Goal: Use online tool/utility: Utilize a website feature to perform a specific function

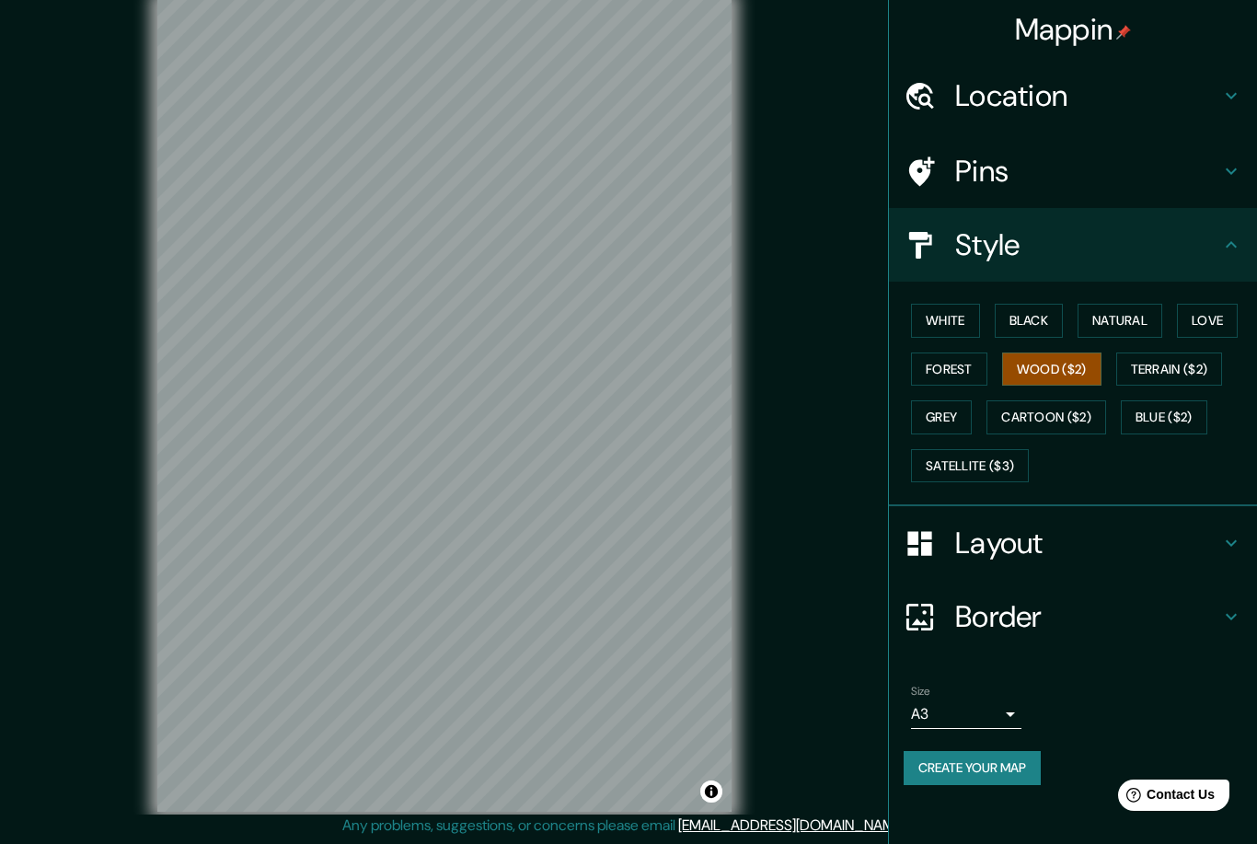
click at [980, 535] on h4 "Layout" at bounding box center [1087, 543] width 265 height 37
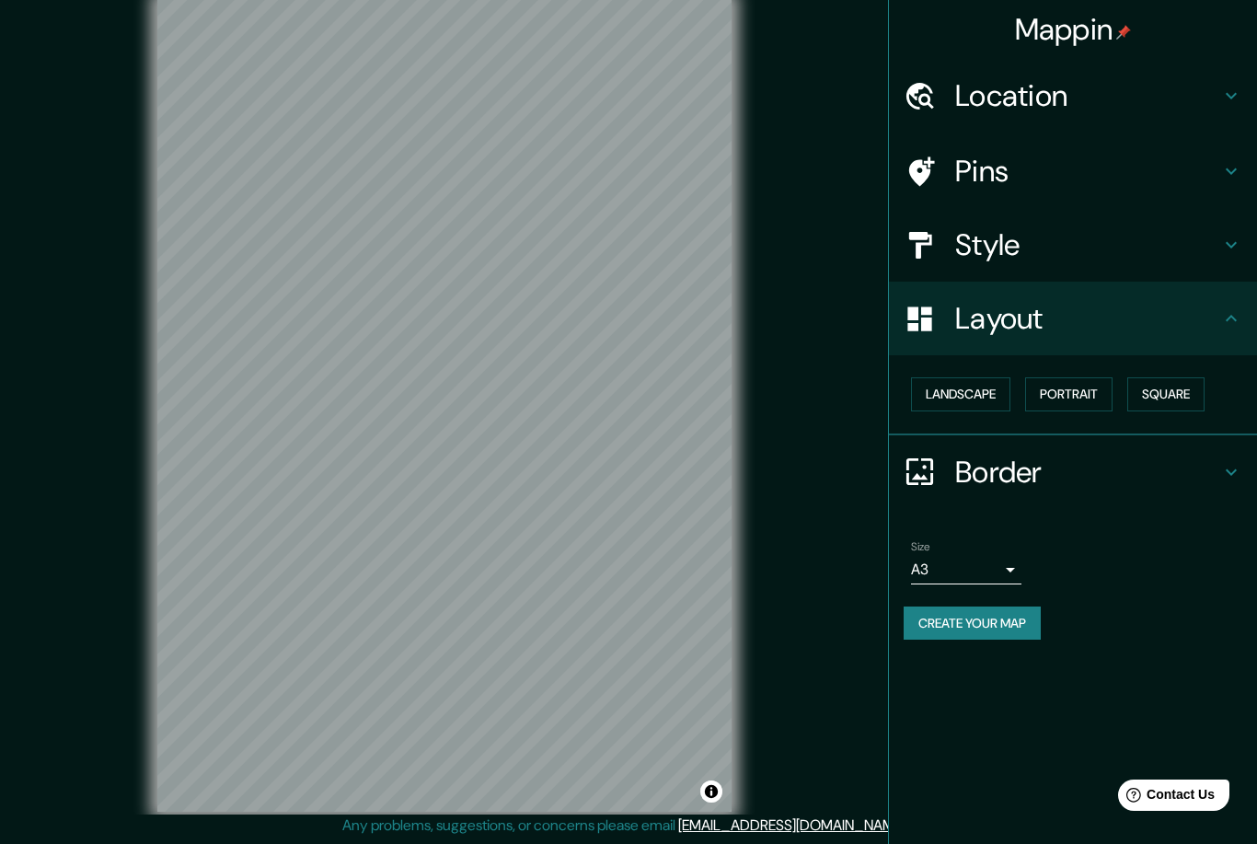
click at [977, 306] on h4 "Layout" at bounding box center [1087, 318] width 265 height 37
click at [941, 237] on div at bounding box center [930, 245] width 52 height 32
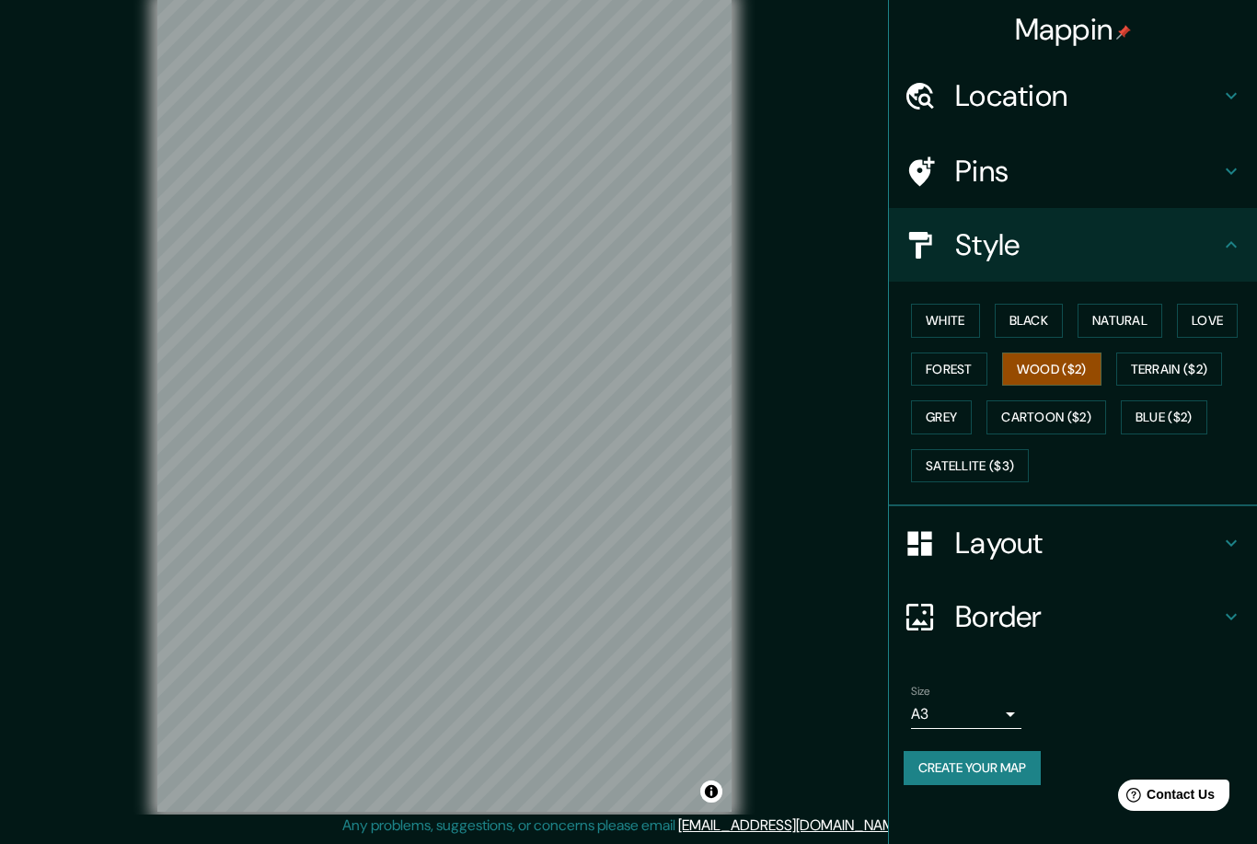
click at [1102, 98] on h4 "Location" at bounding box center [1087, 95] width 265 height 37
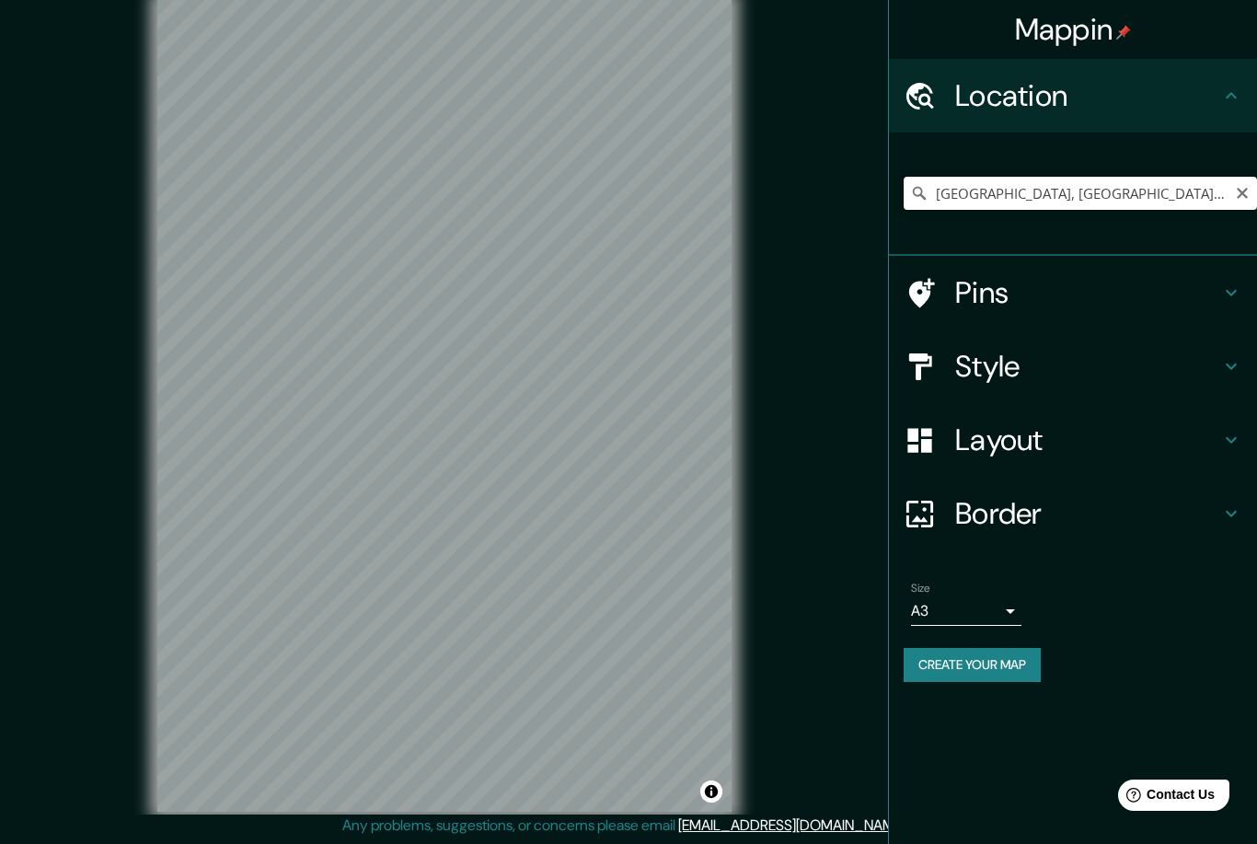
click at [1238, 206] on input "[GEOGRAPHIC_DATA], [GEOGRAPHIC_DATA], [GEOGRAPHIC_DATA]" at bounding box center [1080, 193] width 353 height 33
click at [1237, 200] on input "[GEOGRAPHIC_DATA], [GEOGRAPHIC_DATA], [GEOGRAPHIC_DATA]" at bounding box center [1080, 193] width 353 height 33
click at [1232, 202] on input "[GEOGRAPHIC_DATA], [GEOGRAPHIC_DATA], [GEOGRAPHIC_DATA]" at bounding box center [1080, 193] width 353 height 33
click at [1234, 187] on input "[GEOGRAPHIC_DATA], [GEOGRAPHIC_DATA], [GEOGRAPHIC_DATA]" at bounding box center [1080, 193] width 353 height 33
click at [1234, 186] on input "[GEOGRAPHIC_DATA], [GEOGRAPHIC_DATA], [GEOGRAPHIC_DATA]" at bounding box center [1080, 193] width 353 height 33
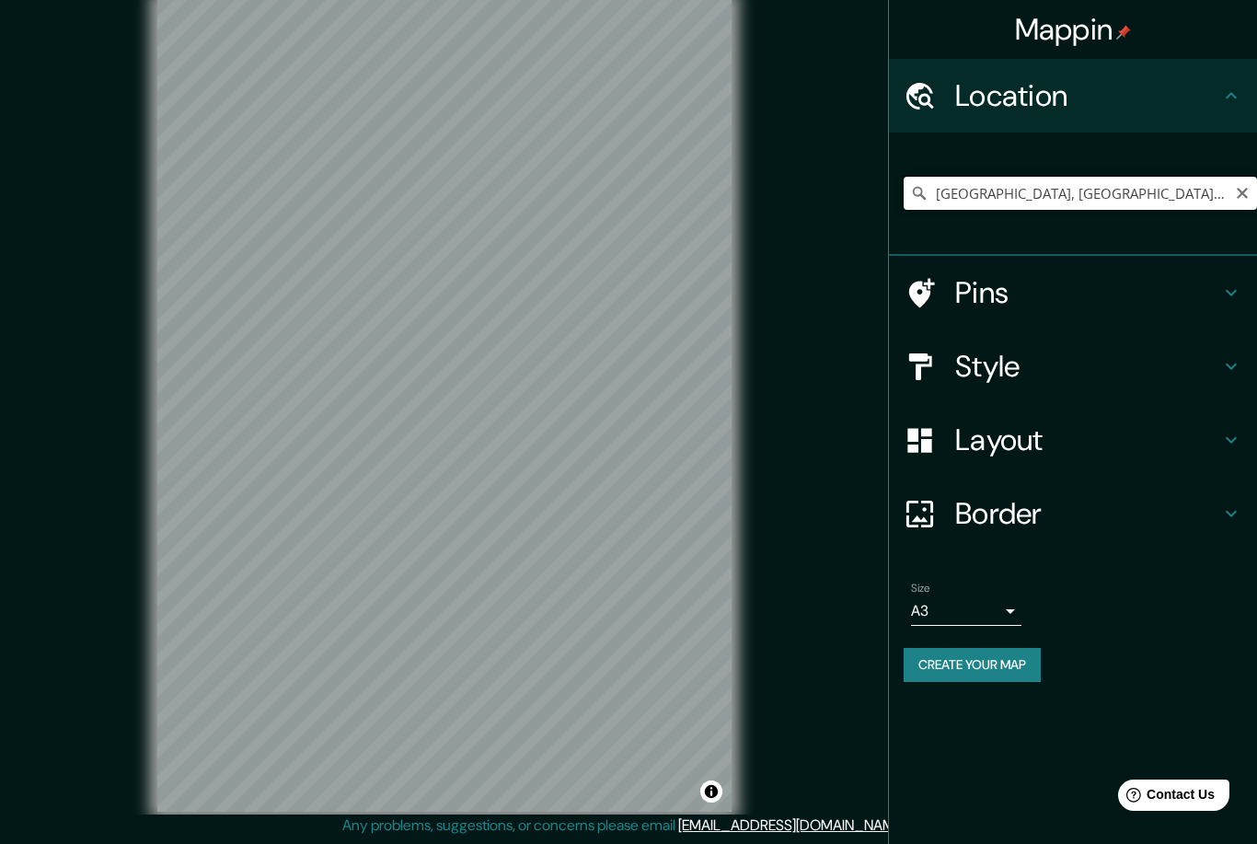
click at [1231, 199] on input "[GEOGRAPHIC_DATA], [GEOGRAPHIC_DATA], [GEOGRAPHIC_DATA]" at bounding box center [1080, 193] width 353 height 33
click at [1239, 193] on icon "Clear" at bounding box center [1242, 193] width 15 height 15
click at [1154, 130] on div "Location" at bounding box center [1073, 96] width 368 height 74
click at [613, 288] on div at bounding box center [620, 280] width 15 height 15
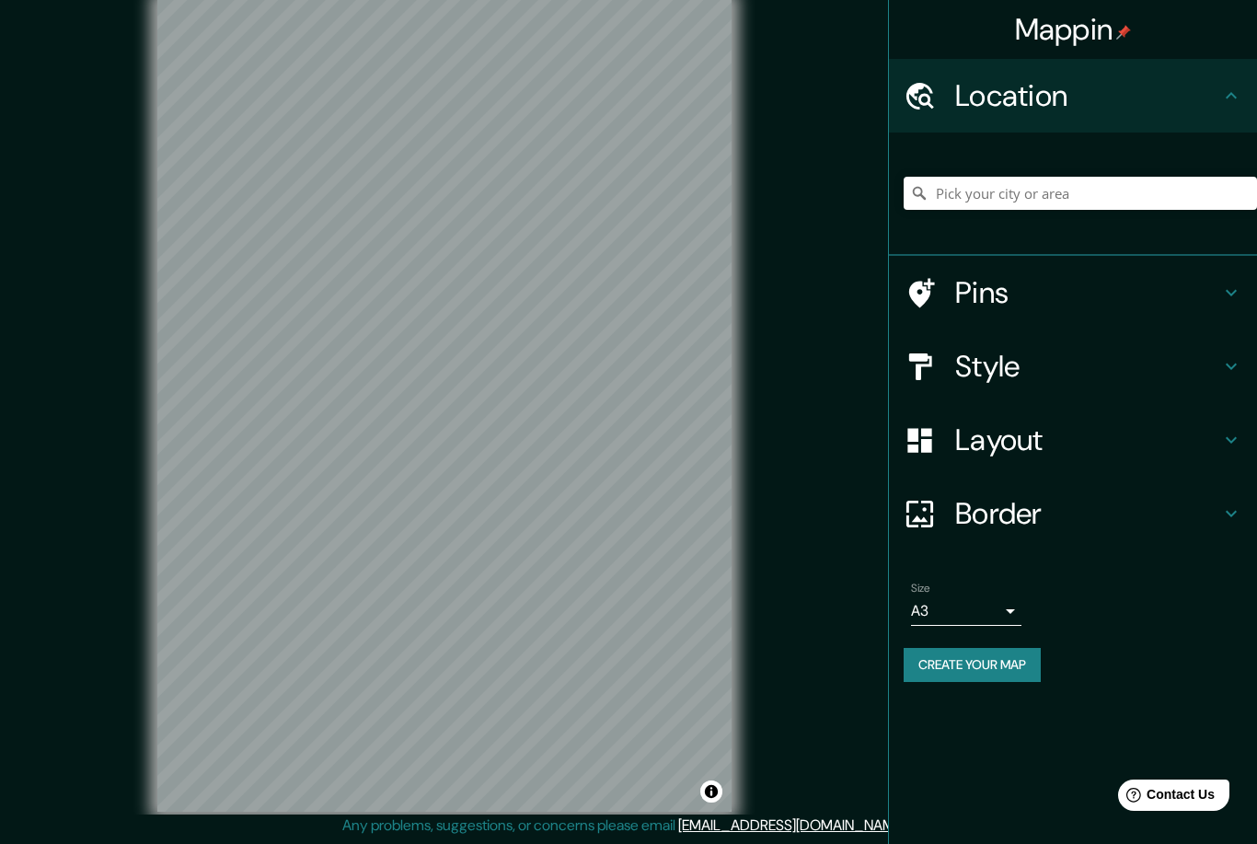
click at [1053, 495] on h4 "Border" at bounding box center [1087, 513] width 265 height 37
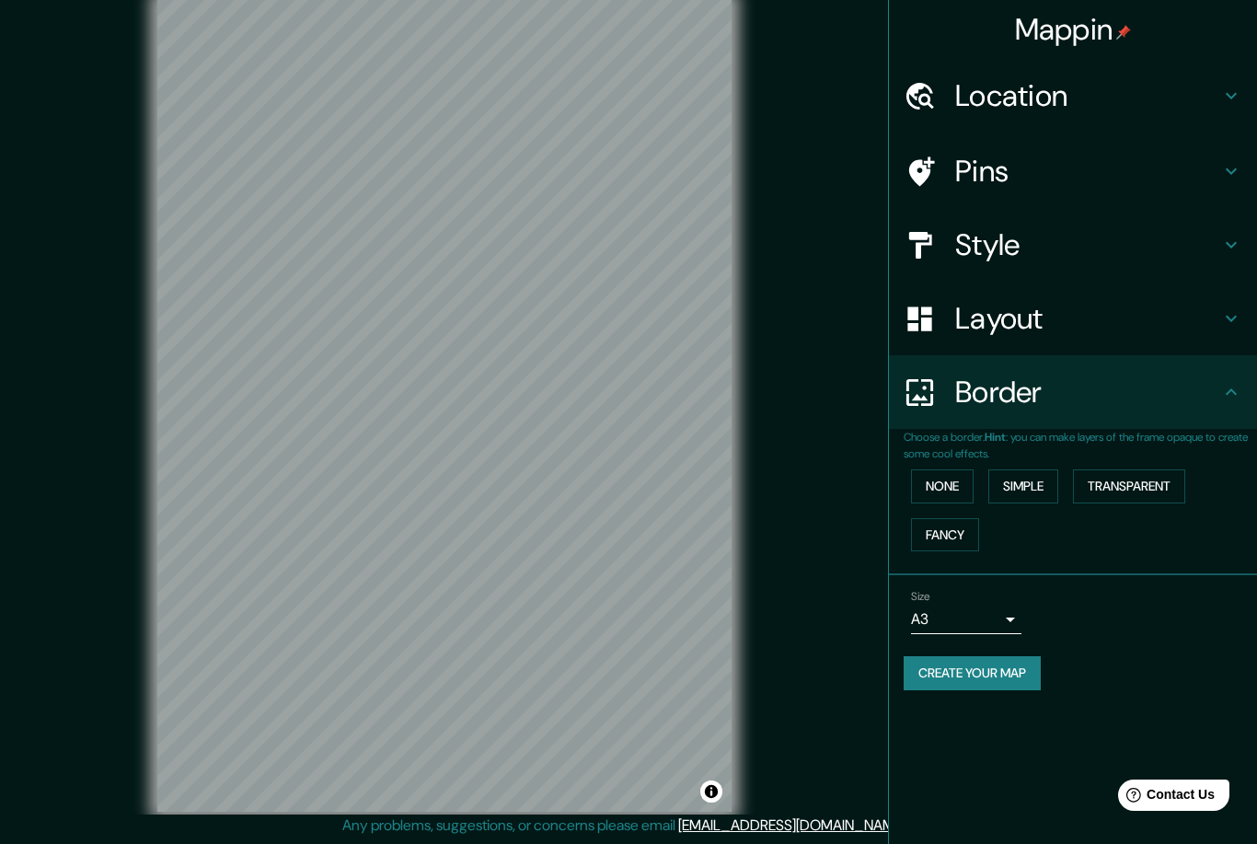
click at [1100, 404] on h4 "Border" at bounding box center [1087, 392] width 265 height 37
click at [1127, 331] on h4 "Layout" at bounding box center [1087, 318] width 265 height 37
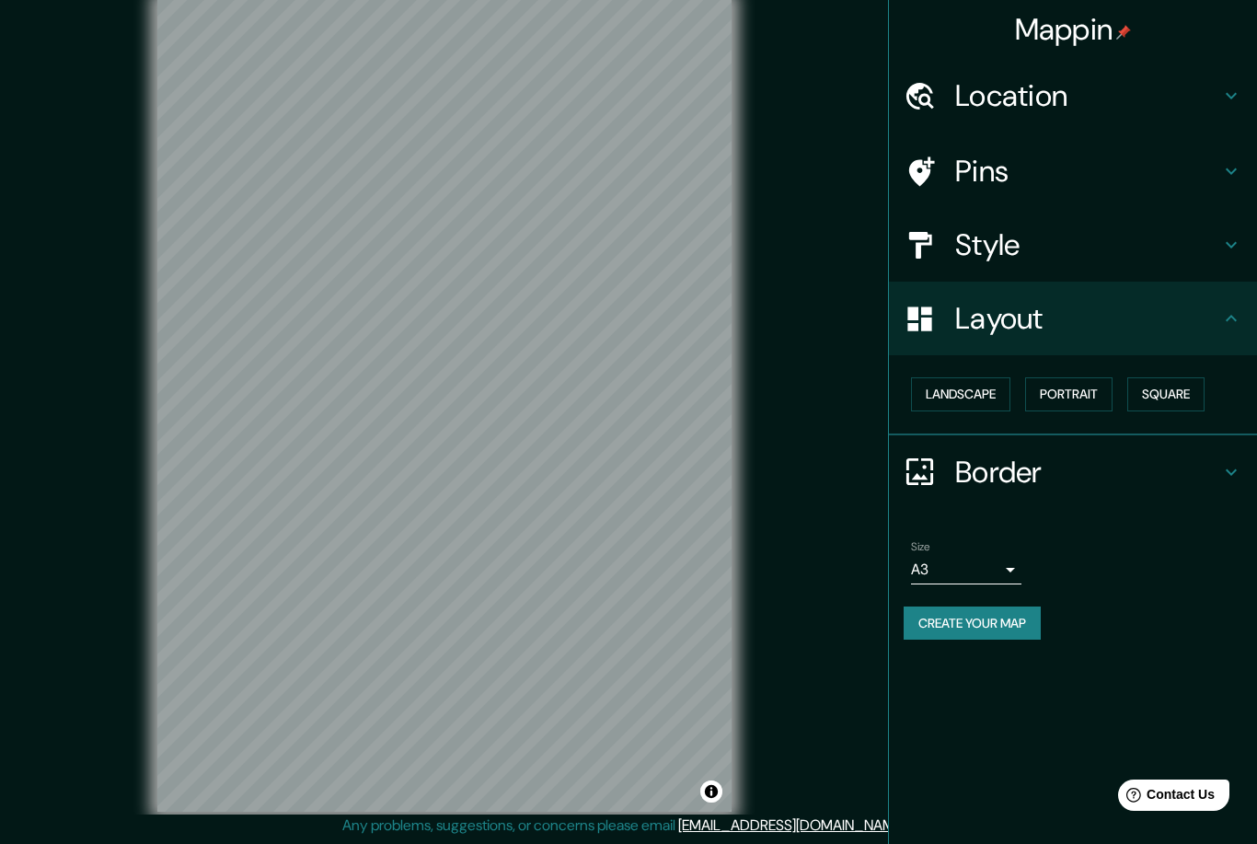
click at [1176, 392] on button "Square" at bounding box center [1165, 394] width 77 height 34
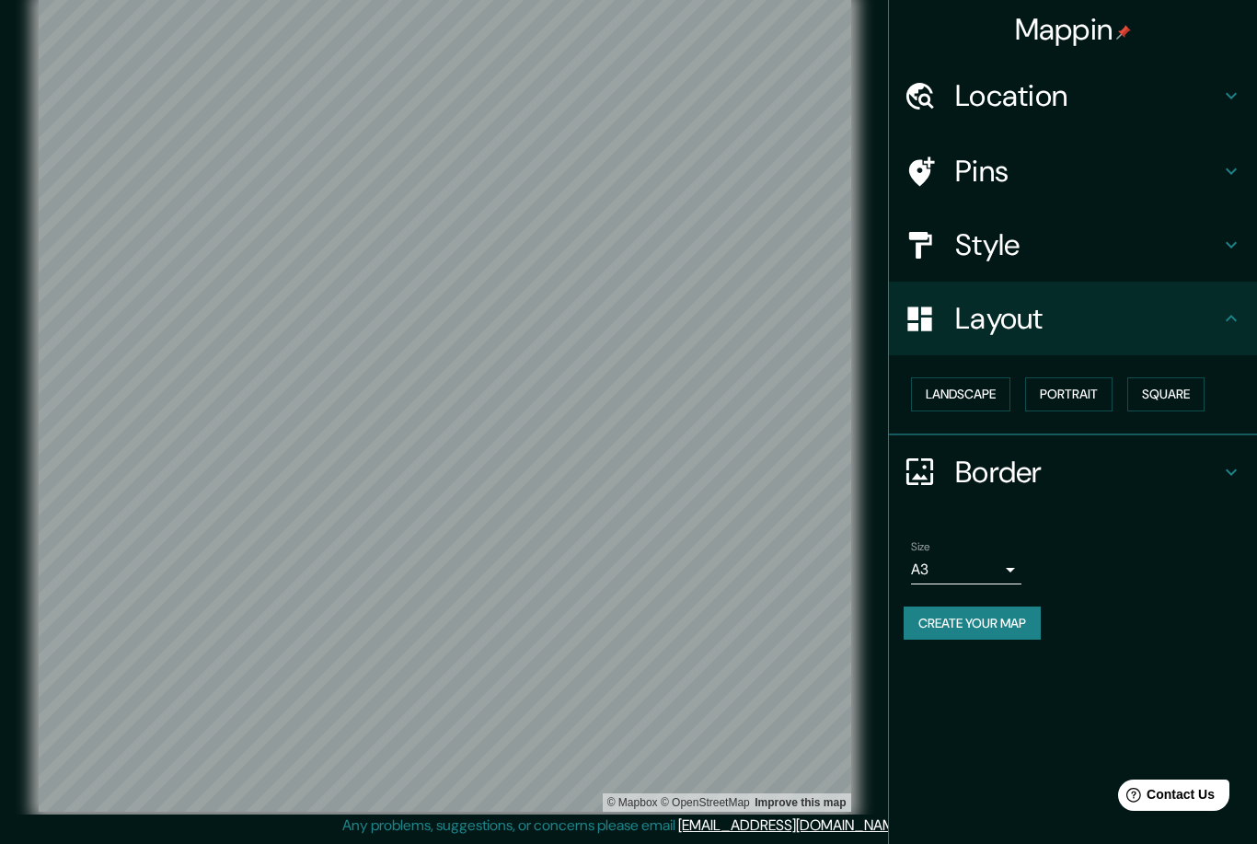
click at [1100, 393] on button "Portrait" at bounding box center [1068, 394] width 87 height 34
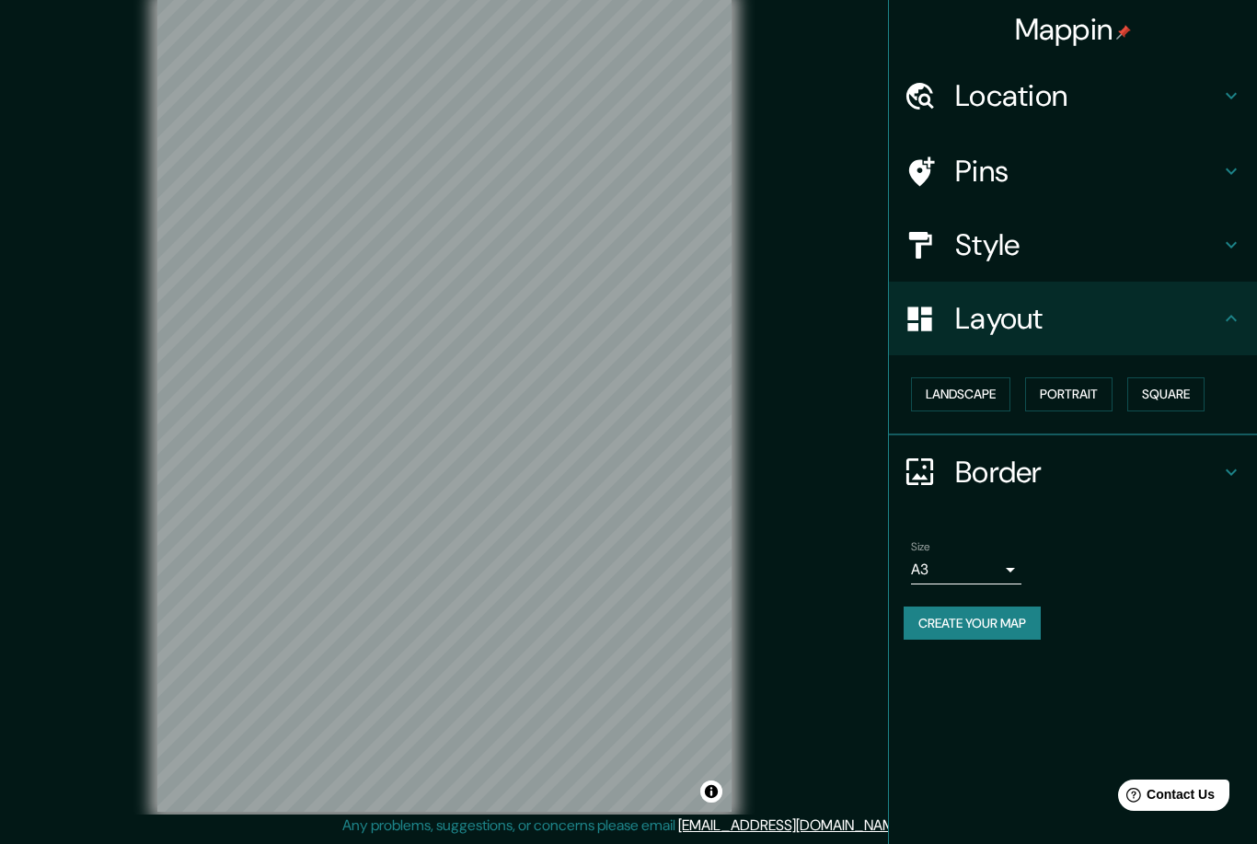
click at [1137, 255] on h4 "Style" at bounding box center [1087, 244] width 265 height 37
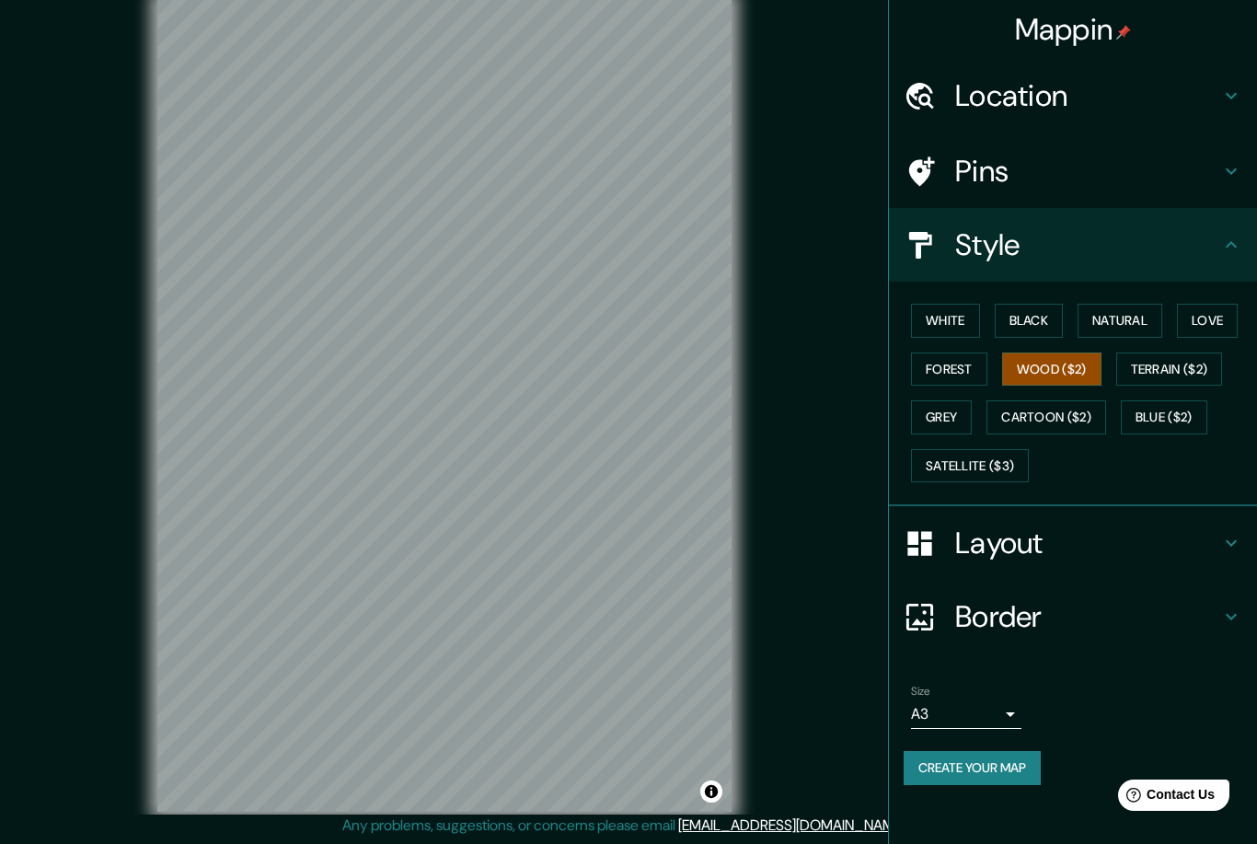
click at [1178, 179] on h4 "Pins" at bounding box center [1087, 171] width 265 height 37
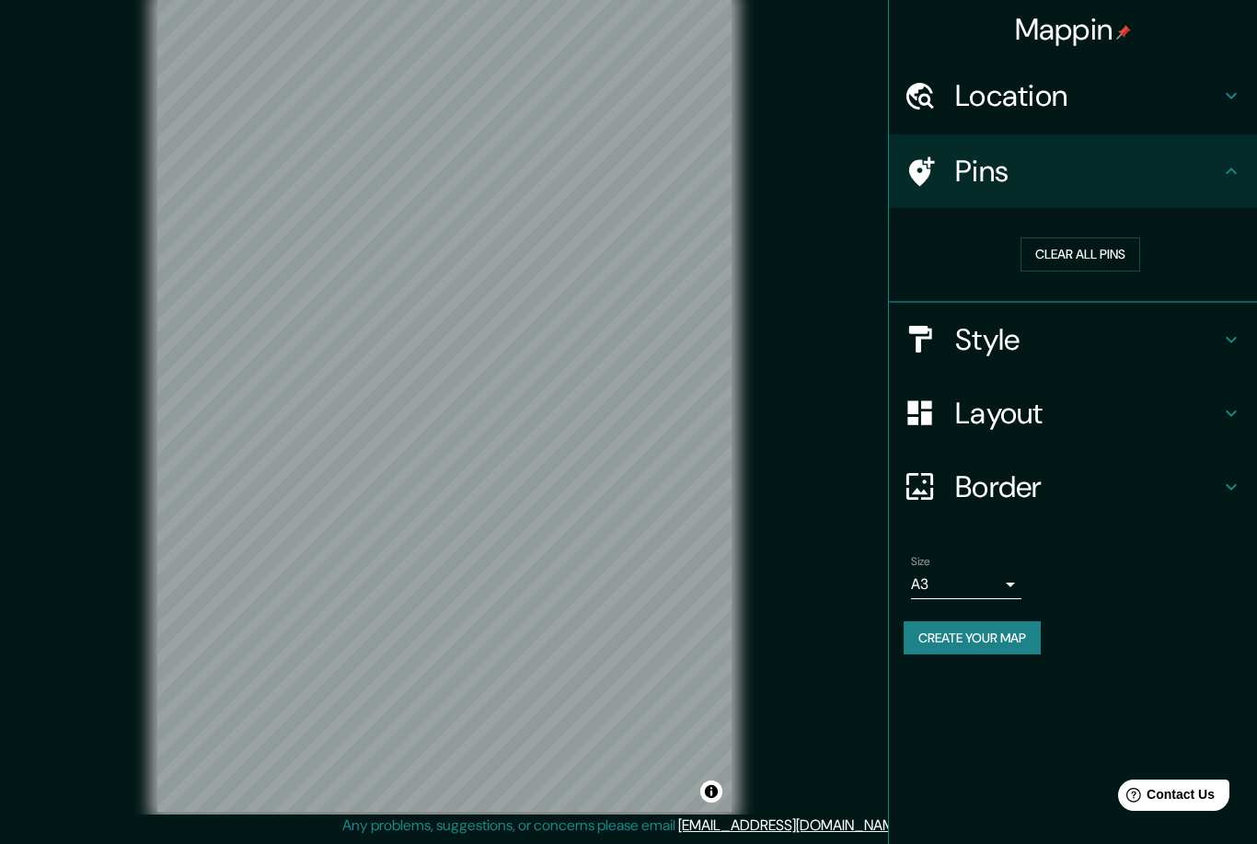
click at [1095, 268] on button "Clear all pins" at bounding box center [1081, 254] width 120 height 34
click at [1101, 254] on button "Clear all pins" at bounding box center [1081, 254] width 120 height 34
click at [1089, 264] on button "Clear all pins" at bounding box center [1081, 254] width 120 height 34
click at [1088, 263] on button "Clear all pins" at bounding box center [1081, 254] width 120 height 34
click at [925, 179] on icon at bounding box center [922, 170] width 26 height 29
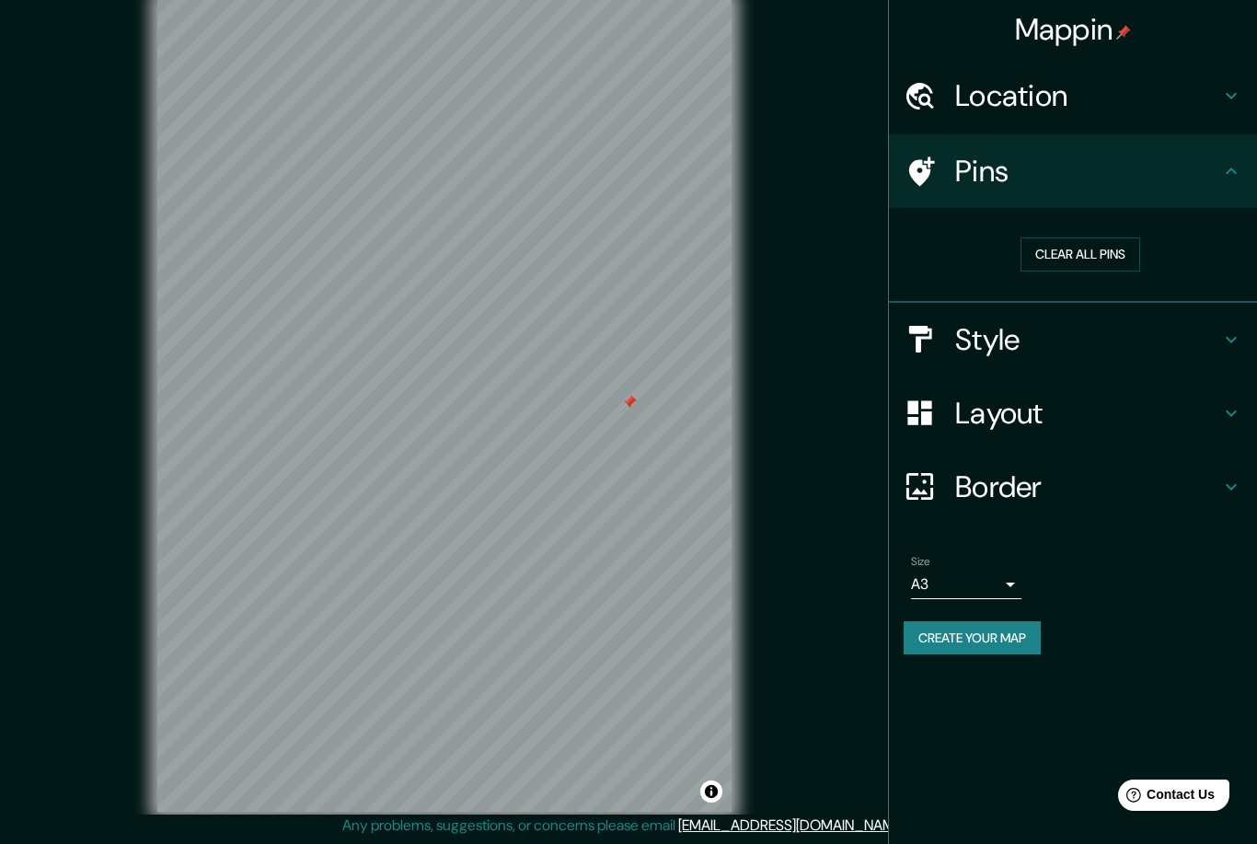
click at [1088, 253] on button "Clear all pins" at bounding box center [1081, 254] width 120 height 34
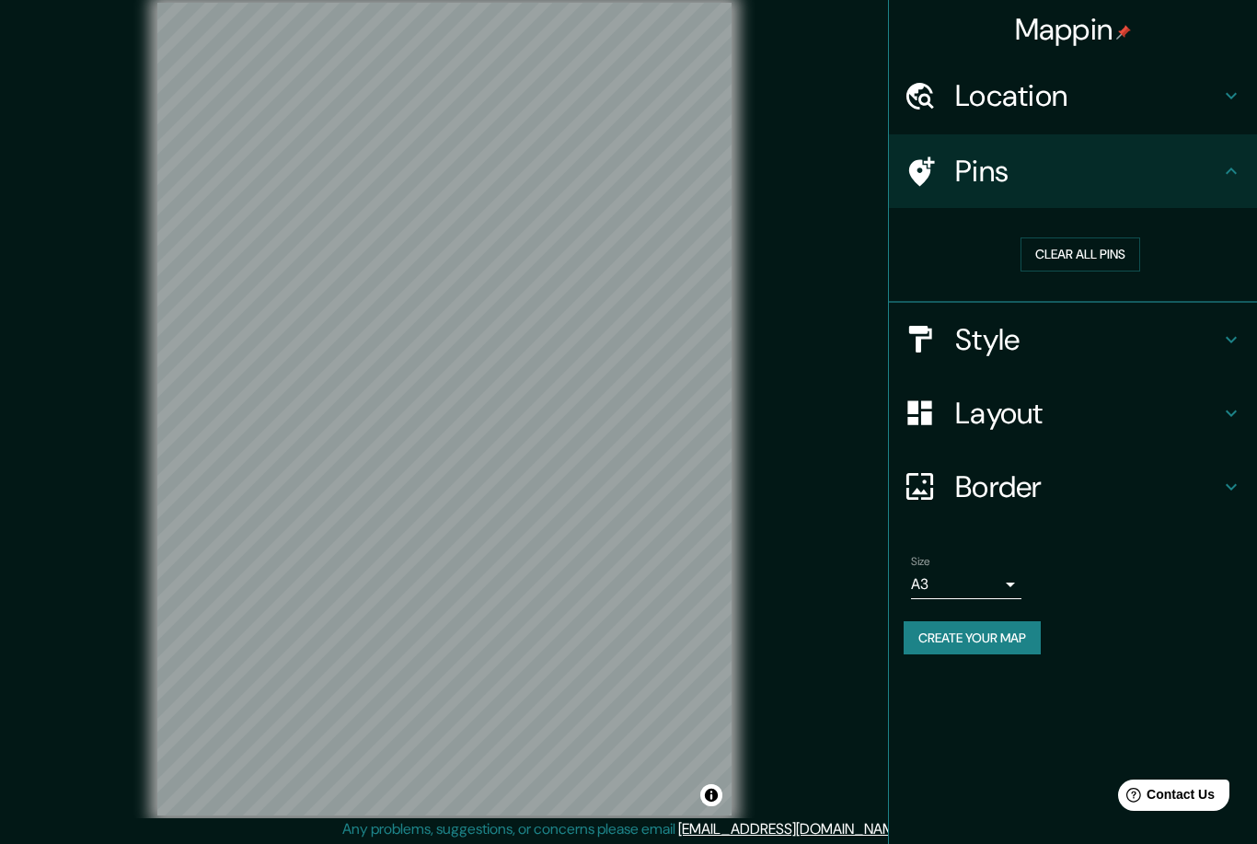
click at [1027, 314] on div "Style" at bounding box center [1073, 340] width 368 height 74
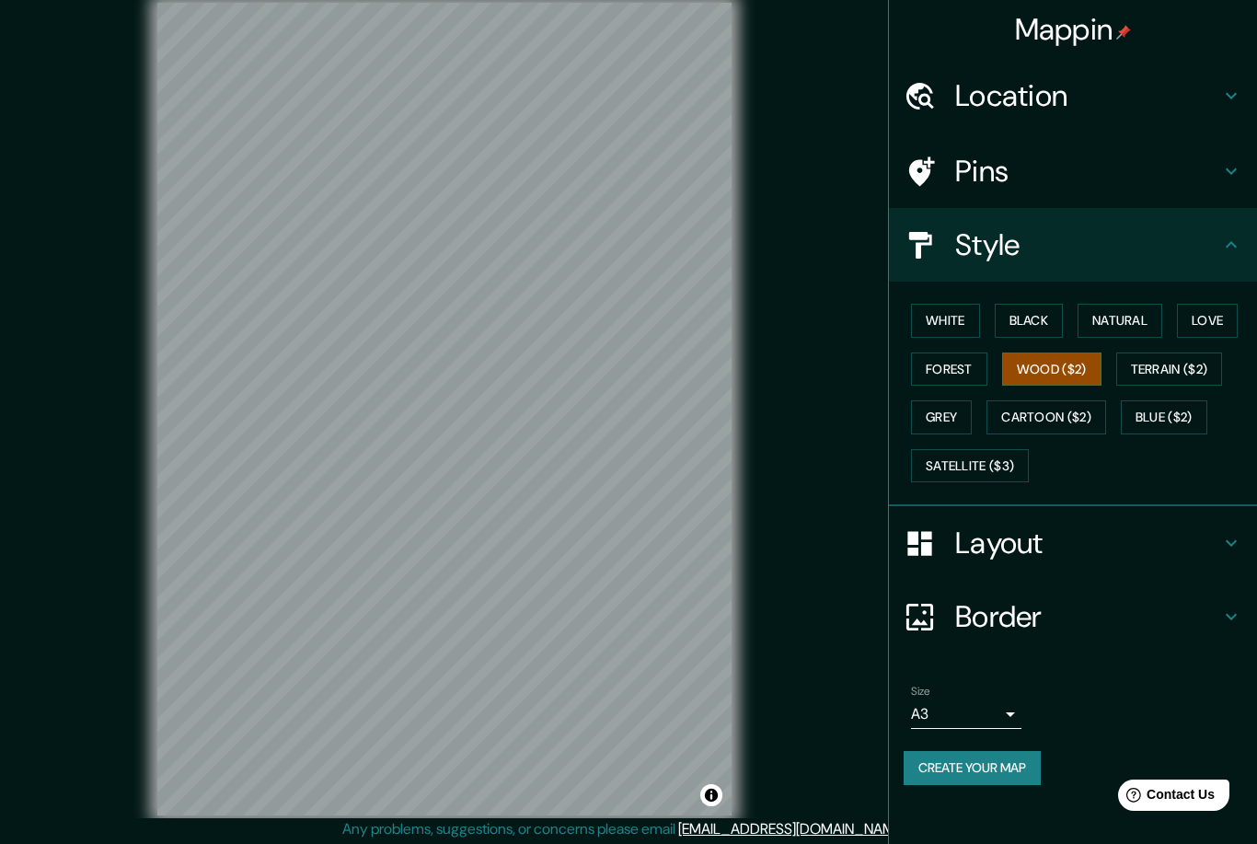
click at [1172, 372] on button "Terrain ($2)" at bounding box center [1169, 370] width 107 height 34
click at [1174, 410] on button "Blue ($2)" at bounding box center [1164, 417] width 87 height 34
click at [994, 465] on button "Satellite ($3)" at bounding box center [970, 466] width 118 height 34
click at [954, 400] on button "Grey" at bounding box center [941, 417] width 61 height 34
click at [1218, 313] on button "Love" at bounding box center [1207, 321] width 61 height 34
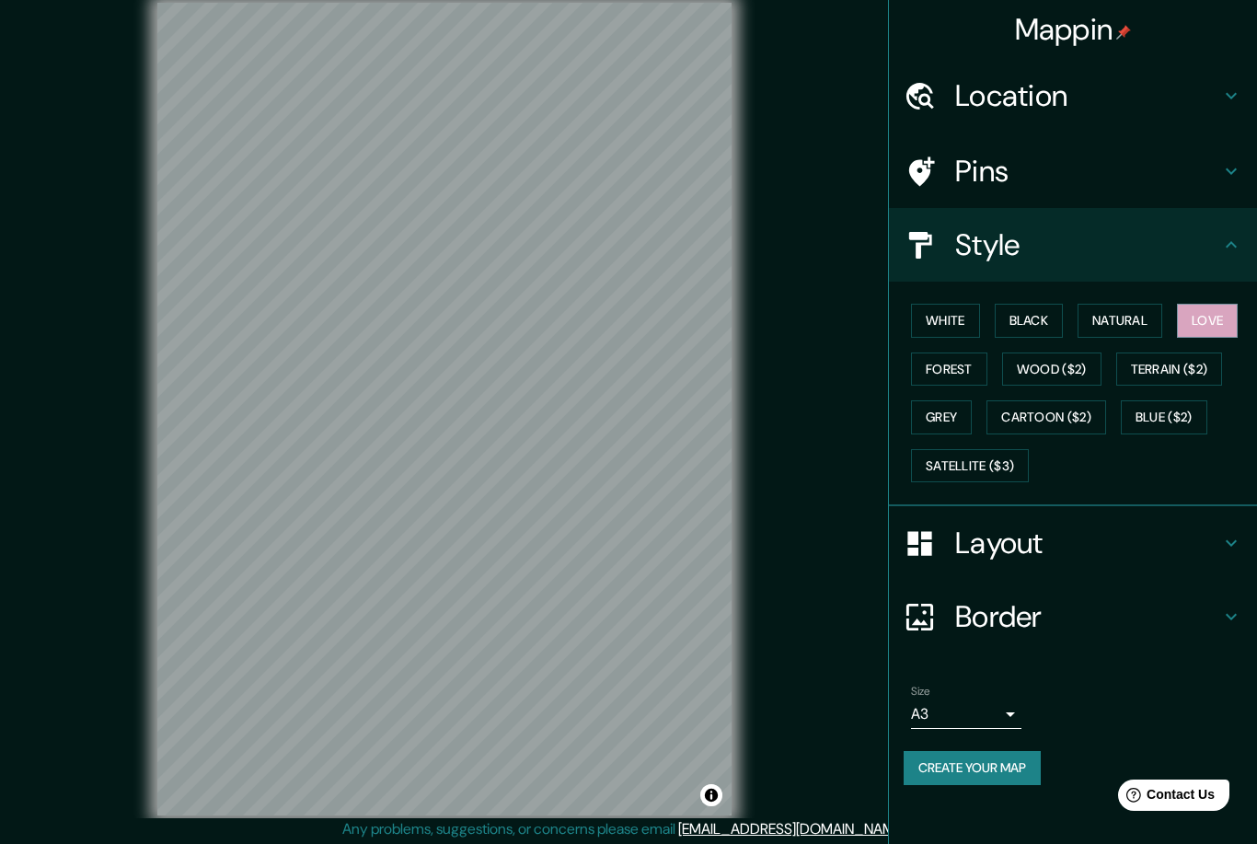
click at [1133, 321] on button "Natural" at bounding box center [1120, 321] width 85 height 34
click at [1032, 319] on button "Black" at bounding box center [1029, 321] width 69 height 34
click at [959, 329] on button "White" at bounding box center [945, 321] width 69 height 34
